Goal: Find contact information: Find contact information

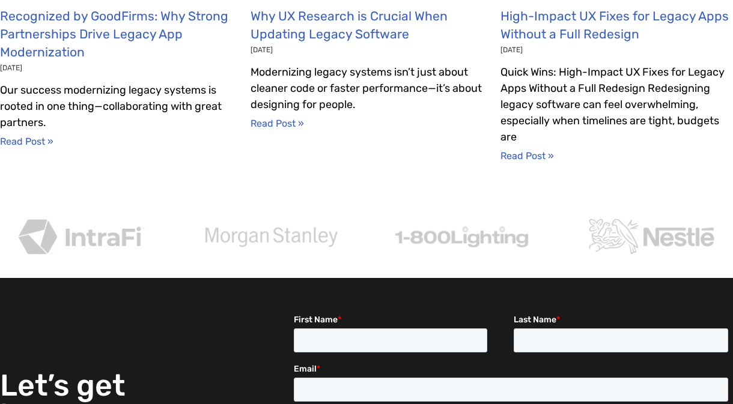
scroll to position [4669, 0]
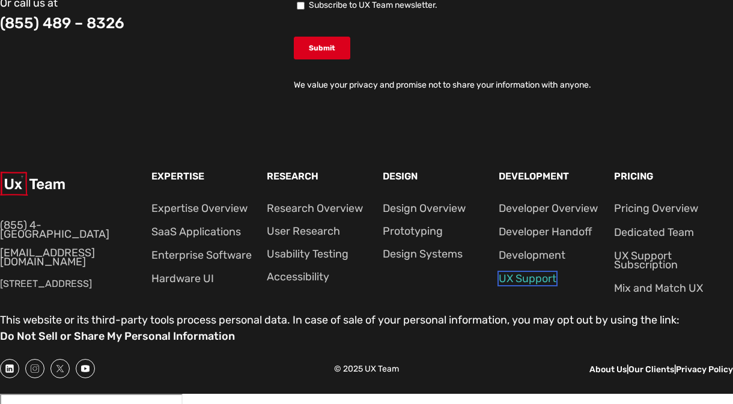
click at [538, 276] on link "UX Support" at bounding box center [528, 278] width 58 height 13
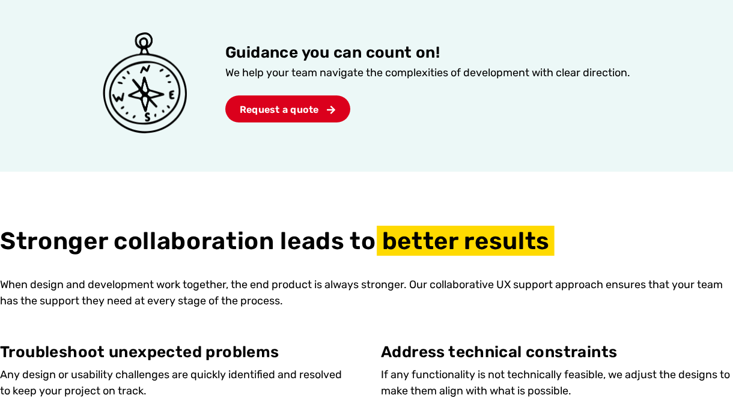
scroll to position [541, 0]
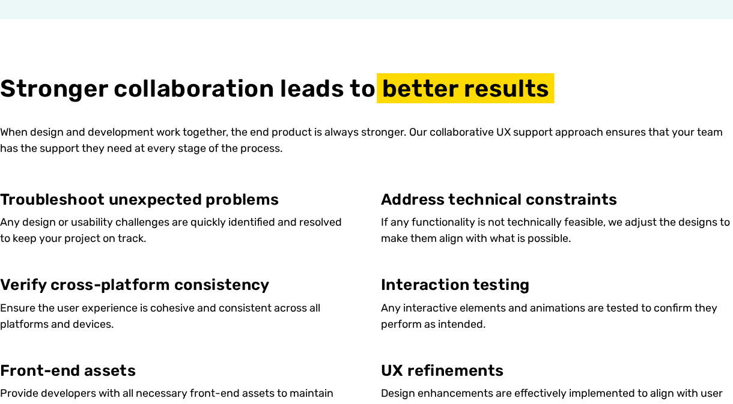
click at [707, 261] on div "Troubleshoot unexpected problems Any design or usability challenges are quickly…" at bounding box center [366, 305] width 733 height 228
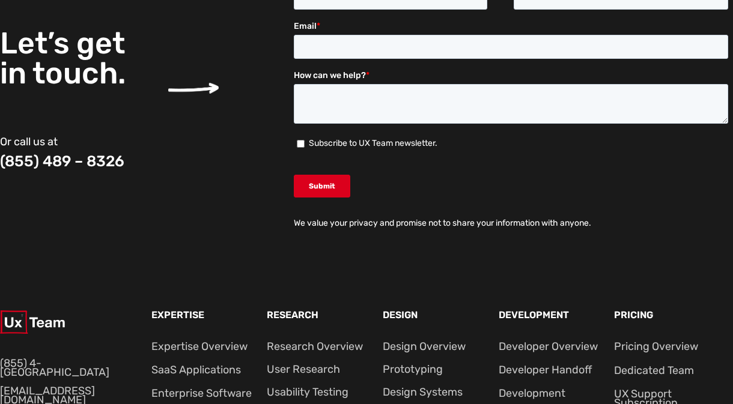
scroll to position [1923, 0]
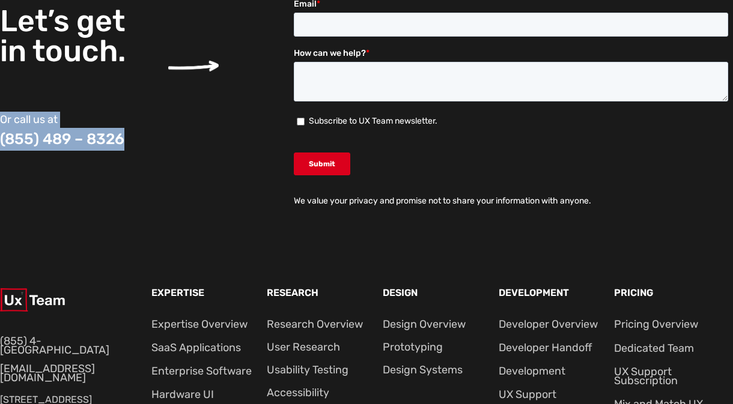
drag, startPoint x: 148, startPoint y: 146, endPoint x: -1, endPoint y: 133, distance: 149.6
click at [127, 154] on div "(855) 489 – 8326" at bounding box center [73, 152] width 147 height 13
drag, startPoint x: 139, startPoint y: 139, endPoint x: 0, endPoint y: 139, distance: 138.8
click at [0, 139] on p "(855) 489 – 8326" at bounding box center [73, 139] width 147 height 23
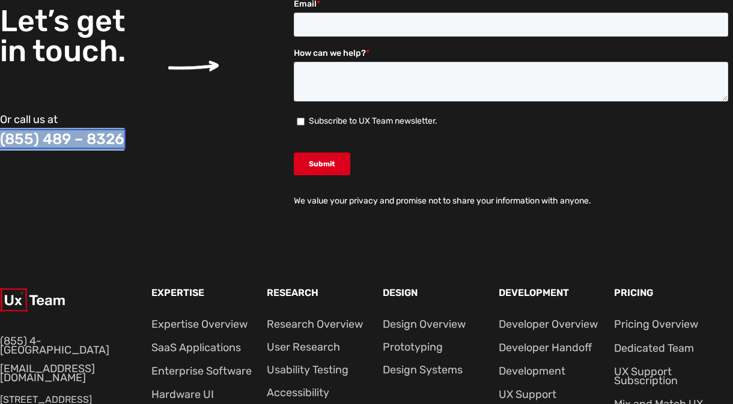
copy link "(855) 489 – 8326"
